Goal: Use online tool/utility: Utilize a website feature to perform a specific function

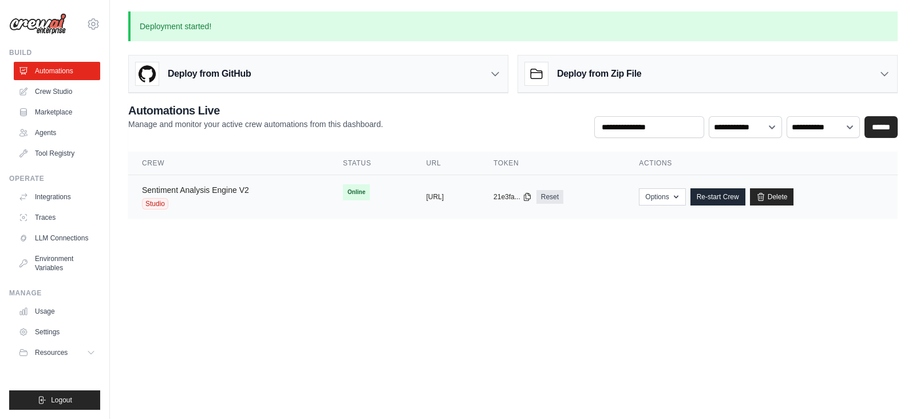
click at [200, 190] on link "Sentiment Analysis Engine V2" at bounding box center [195, 189] width 107 height 9
click at [209, 192] on link "Sentiment Analysis Engine V2" at bounding box center [195, 189] width 107 height 9
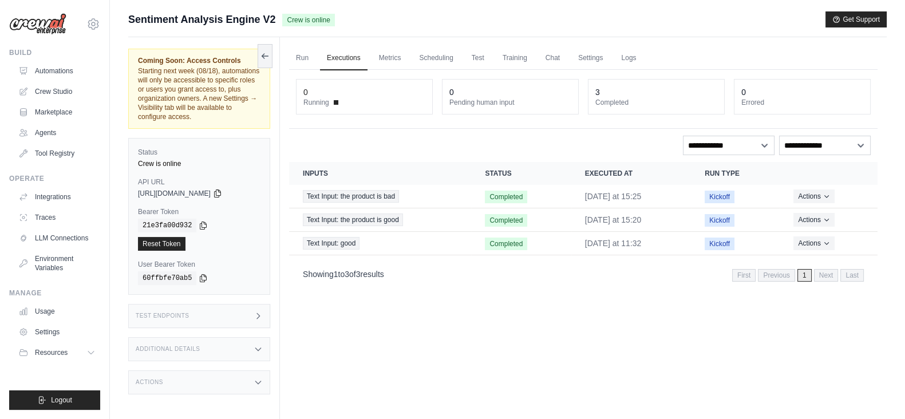
click at [250, 318] on div "Test Endpoints" at bounding box center [199, 316] width 142 height 24
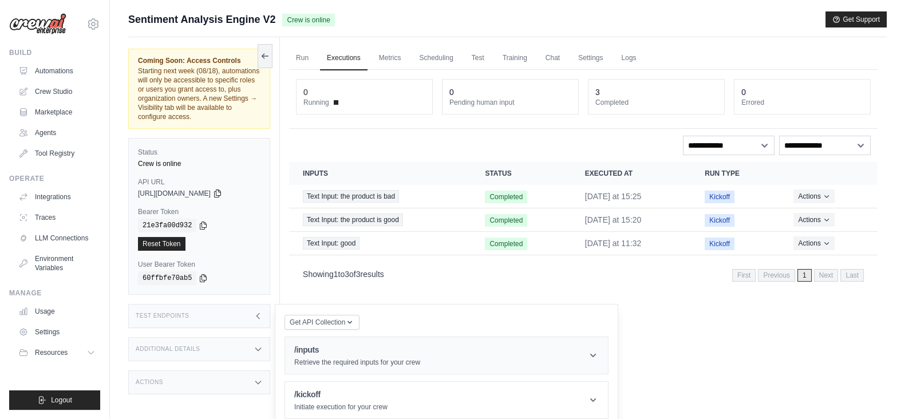
click at [333, 356] on div "/inputs Retrieve the required inputs for your crew" at bounding box center [357, 355] width 126 height 23
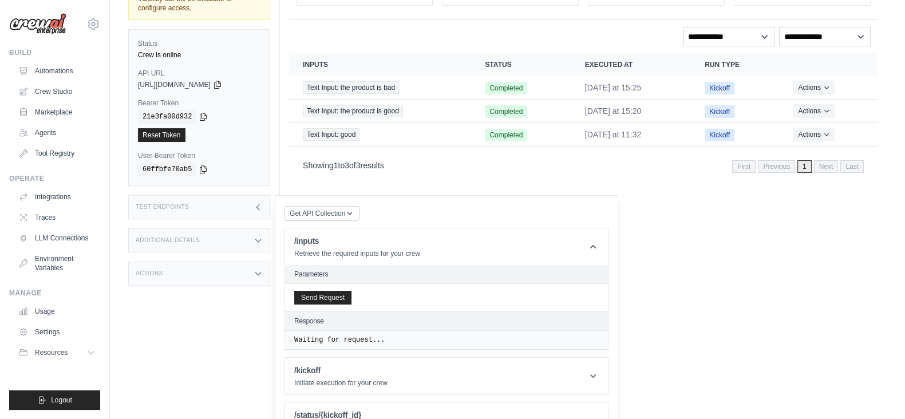
scroll to position [137, 0]
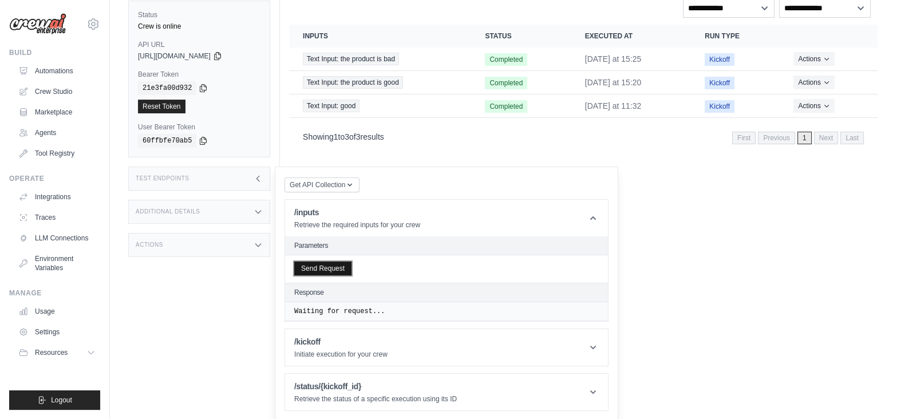
click at [315, 262] on button "Send Request" at bounding box center [322, 269] width 57 height 14
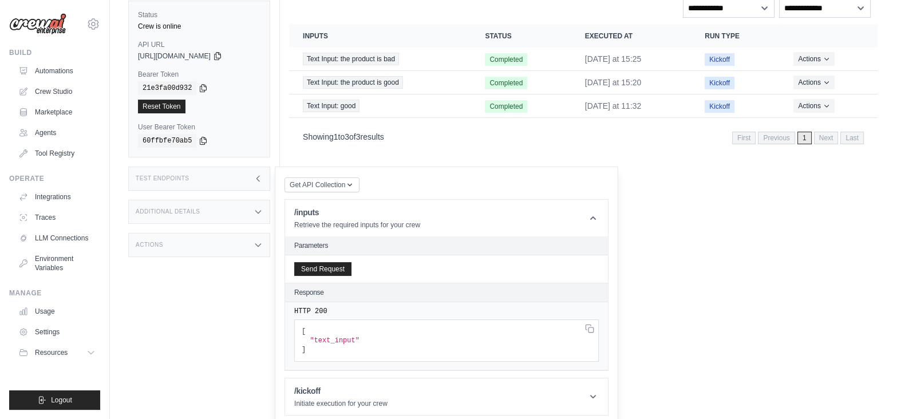
scroll to position [186, 0]
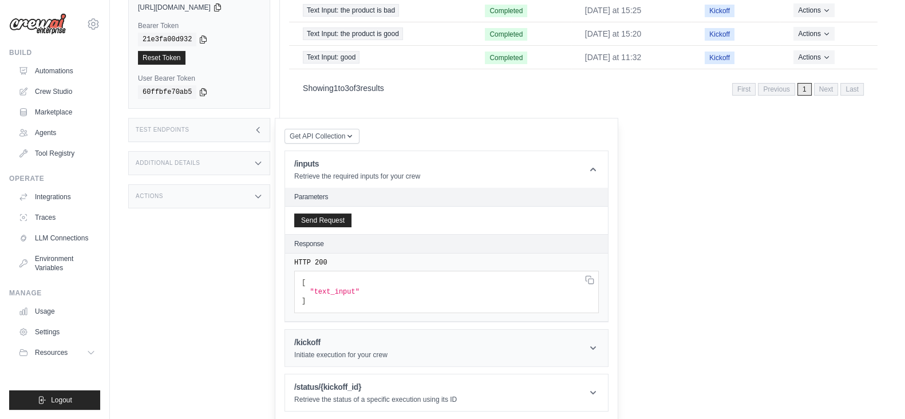
click at [364, 343] on h1 "/kickoff" at bounding box center [340, 342] width 93 height 11
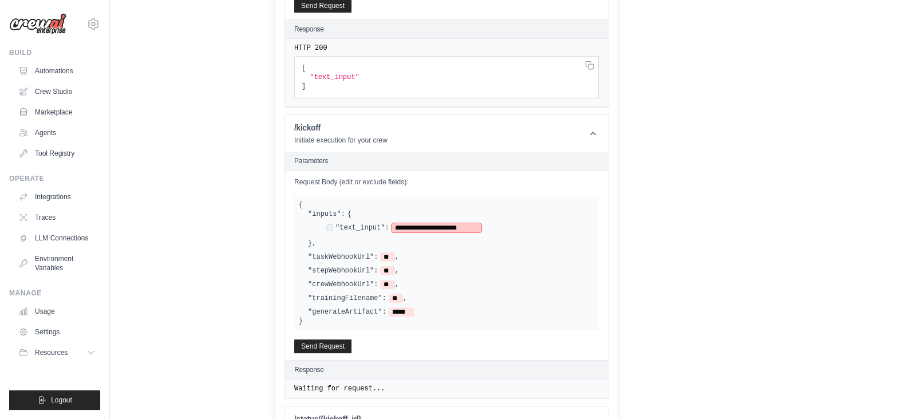
click at [469, 226] on span "**********" at bounding box center [437, 227] width 90 height 9
click at [323, 339] on button "Send Request" at bounding box center [322, 346] width 57 height 14
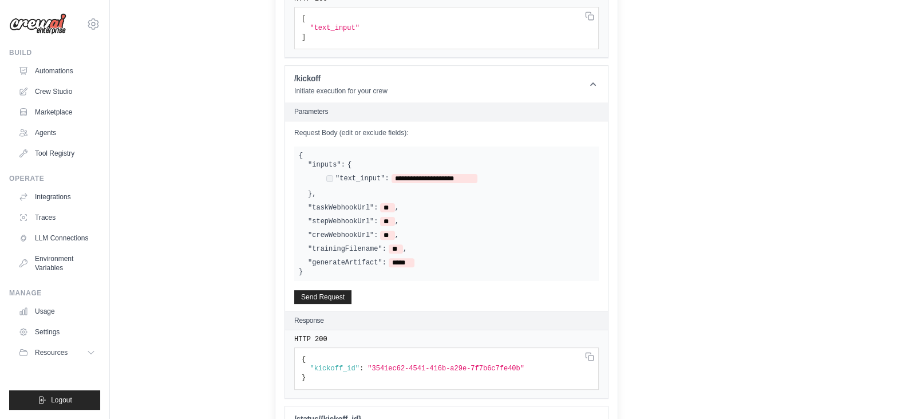
scroll to position [481, 0]
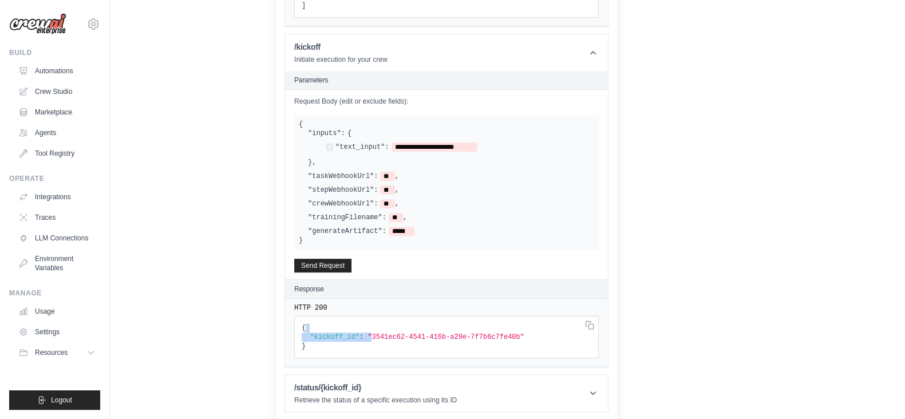
drag, startPoint x: 366, startPoint y: 333, endPoint x: 394, endPoint y: 328, distance: 28.5
click at [477, 333] on span ""3541ec62-4541-416b-a29e-7f7b6c7fe40b"" at bounding box center [446, 337] width 157 height 8
drag, startPoint x: 501, startPoint y: 336, endPoint x: 366, endPoint y: 333, distance: 135.1
click at [368, 333] on span ""3541ec62-4541-416b-a29e-7f7b6c7fe40b"" at bounding box center [446, 337] width 157 height 8
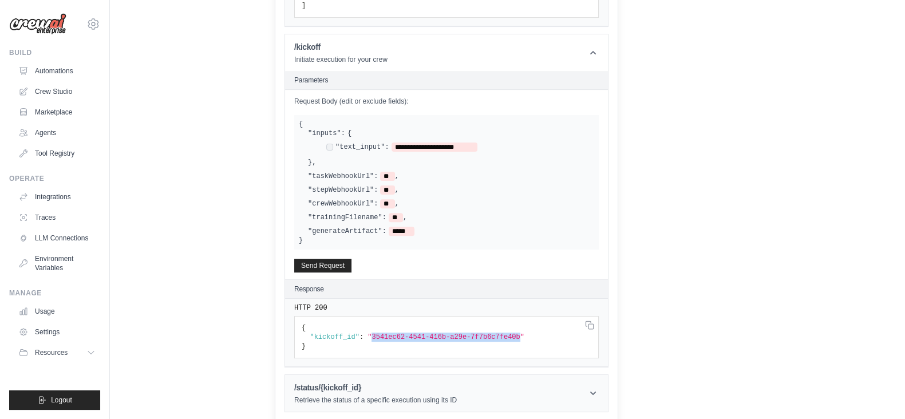
copy span "3541ec62-4541-416b-a29e-7f7b6c7fe40b"
click at [345, 382] on h1 "/status/{kickoff_id}" at bounding box center [375, 387] width 163 height 11
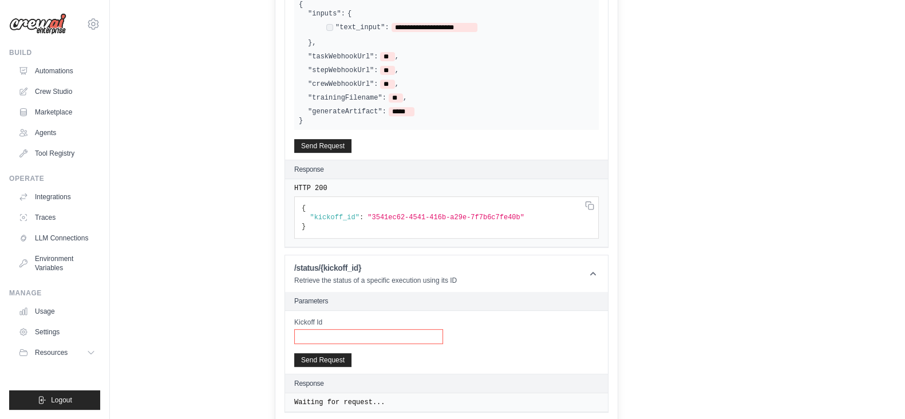
click at [307, 333] on input "Kickoff Id" at bounding box center [368, 336] width 149 height 15
paste input "**********"
type input "**********"
click at [323, 353] on button "Send Request" at bounding box center [322, 360] width 57 height 14
